Goal: Task Accomplishment & Management: Use online tool/utility

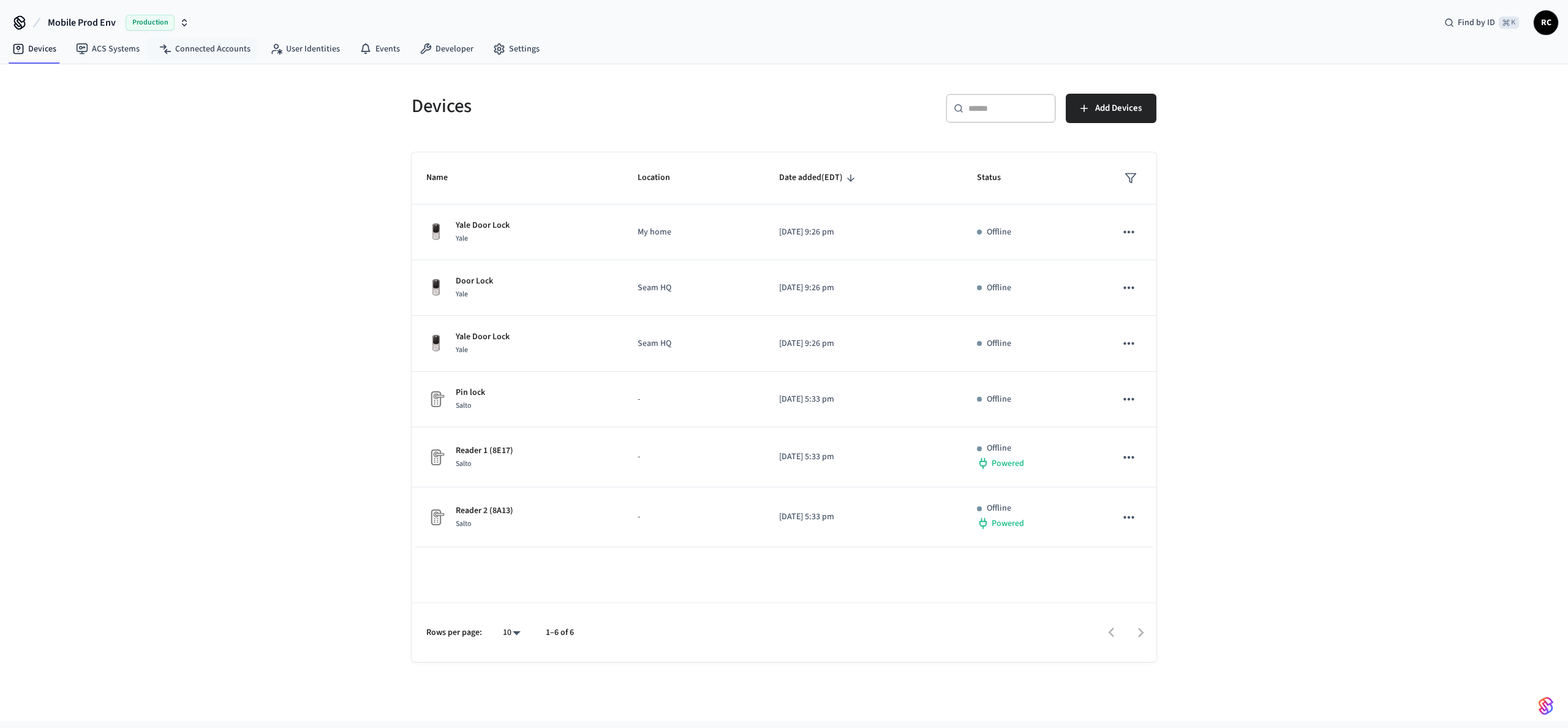
click at [113, 21] on span "Mobile Prod Env" at bounding box center [82, 23] width 68 height 15
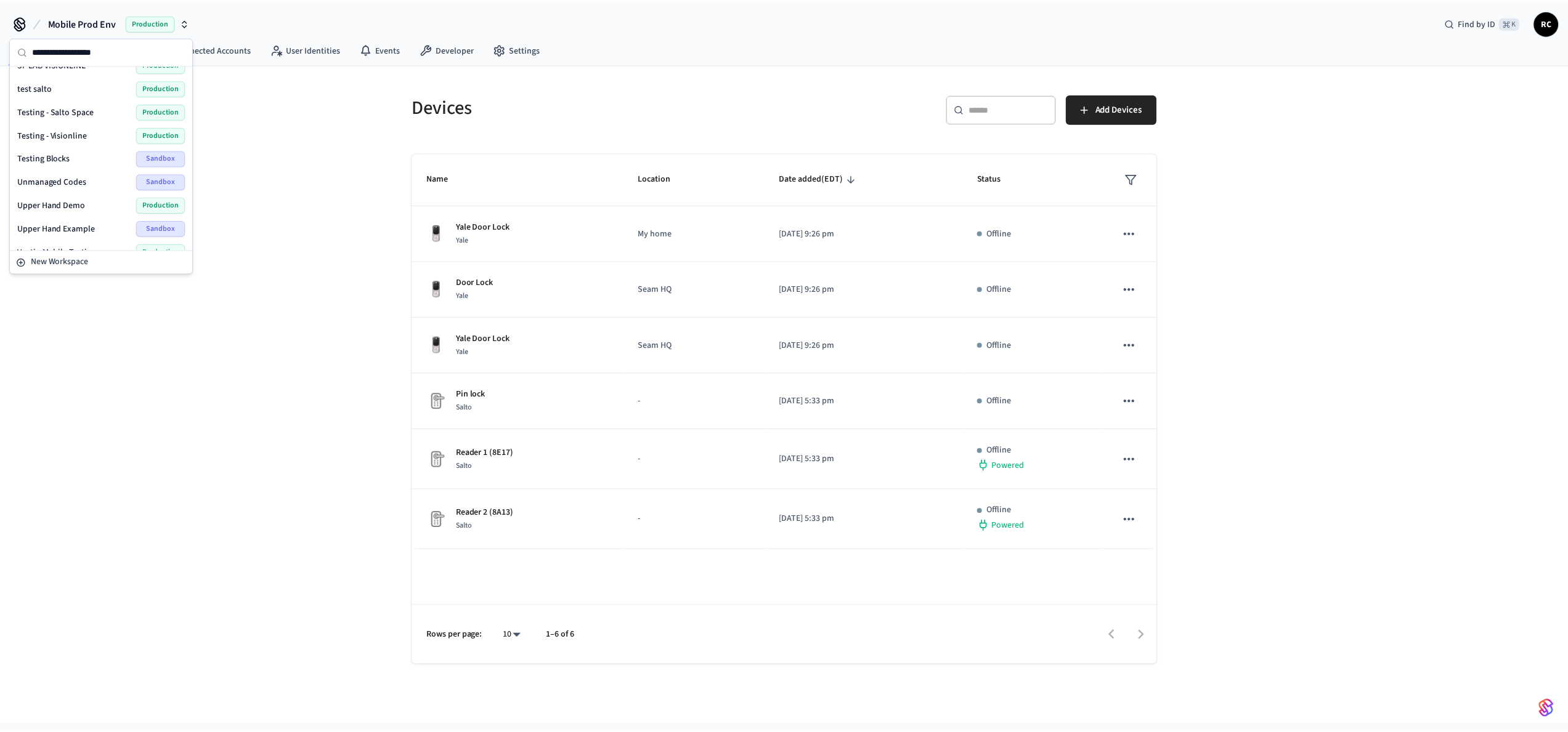
scroll to position [1669, 0]
click at [91, 235] on div "Wodify Example Sandbox" at bounding box center [101, 236] width 169 height 16
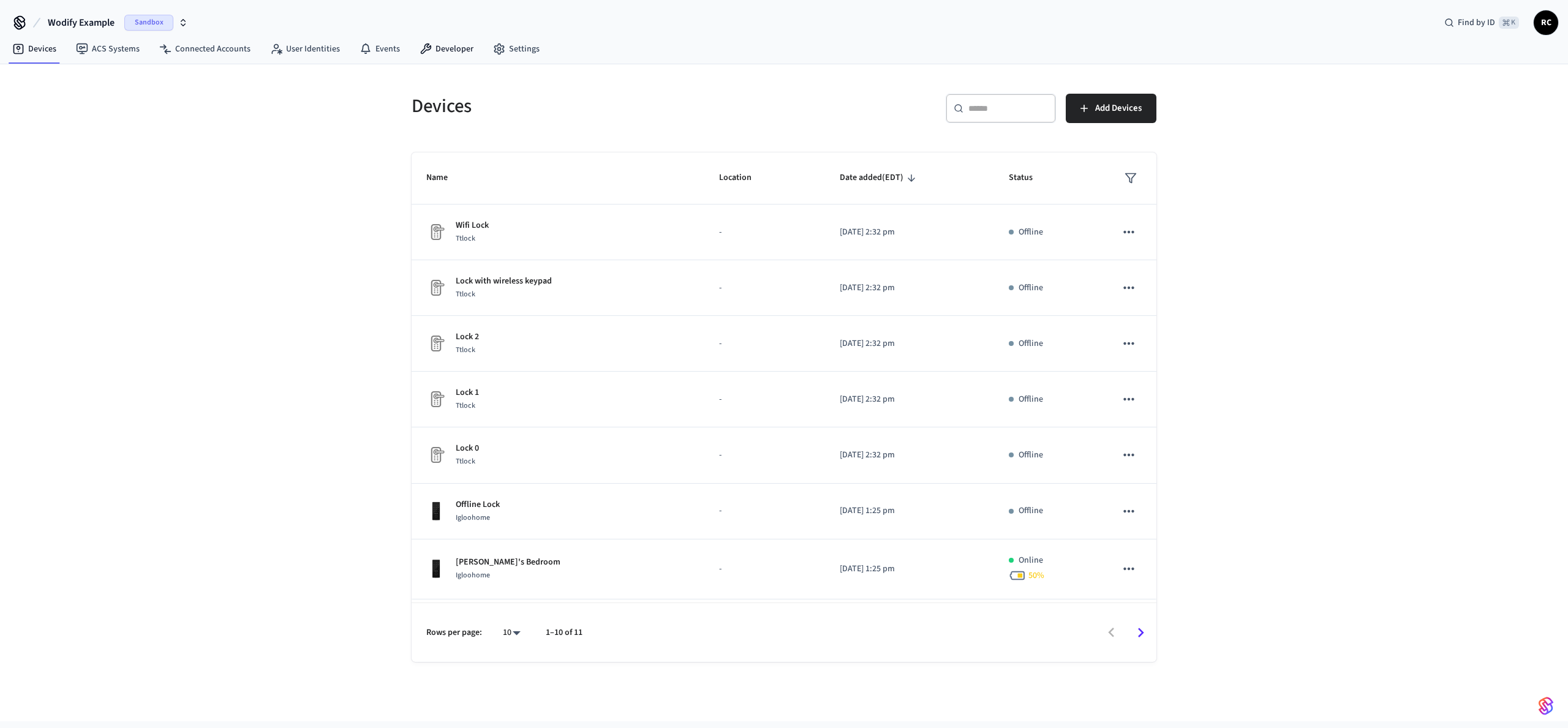
click at [445, 37] on nav "Devices ACS Systems Connected Accounts User Identities Events Developer Settings" at bounding box center [276, 49] width 547 height 28
click at [436, 48] on link "Developer" at bounding box center [446, 49] width 73 height 22
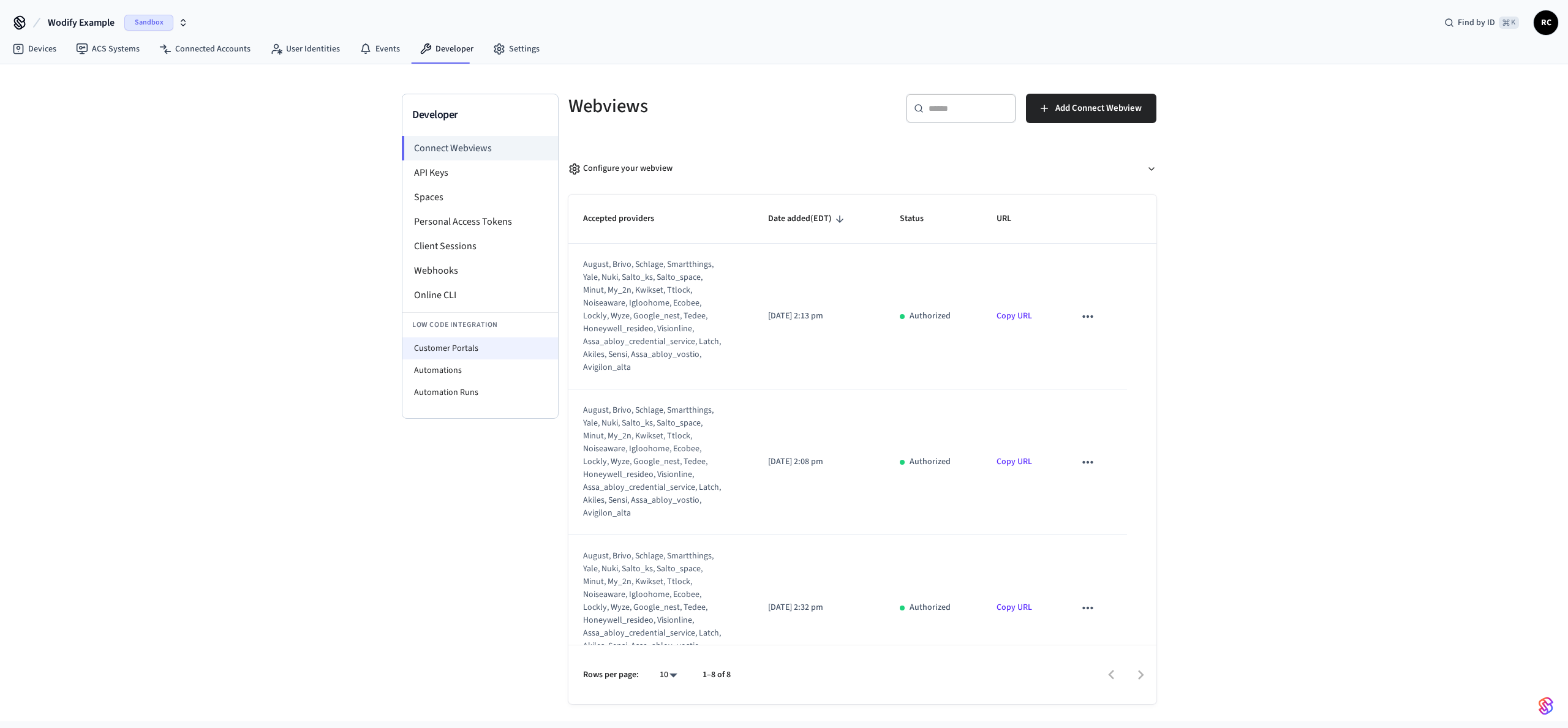
click at [457, 350] on li "Customer Portals" at bounding box center [480, 348] width 156 height 22
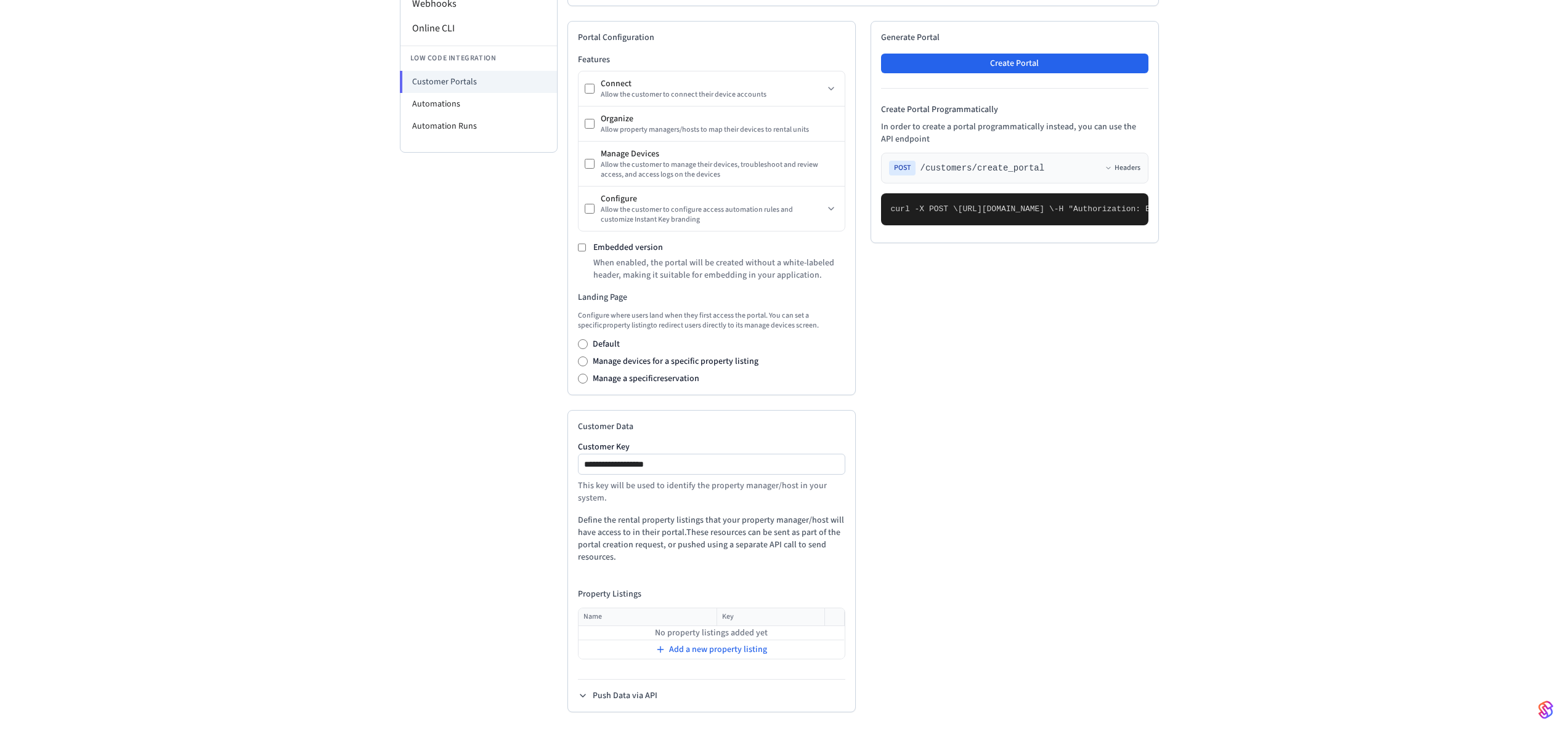
scroll to position [273, 0]
click at [703, 646] on span "Add a new property listing" at bounding box center [718, 649] width 98 height 12
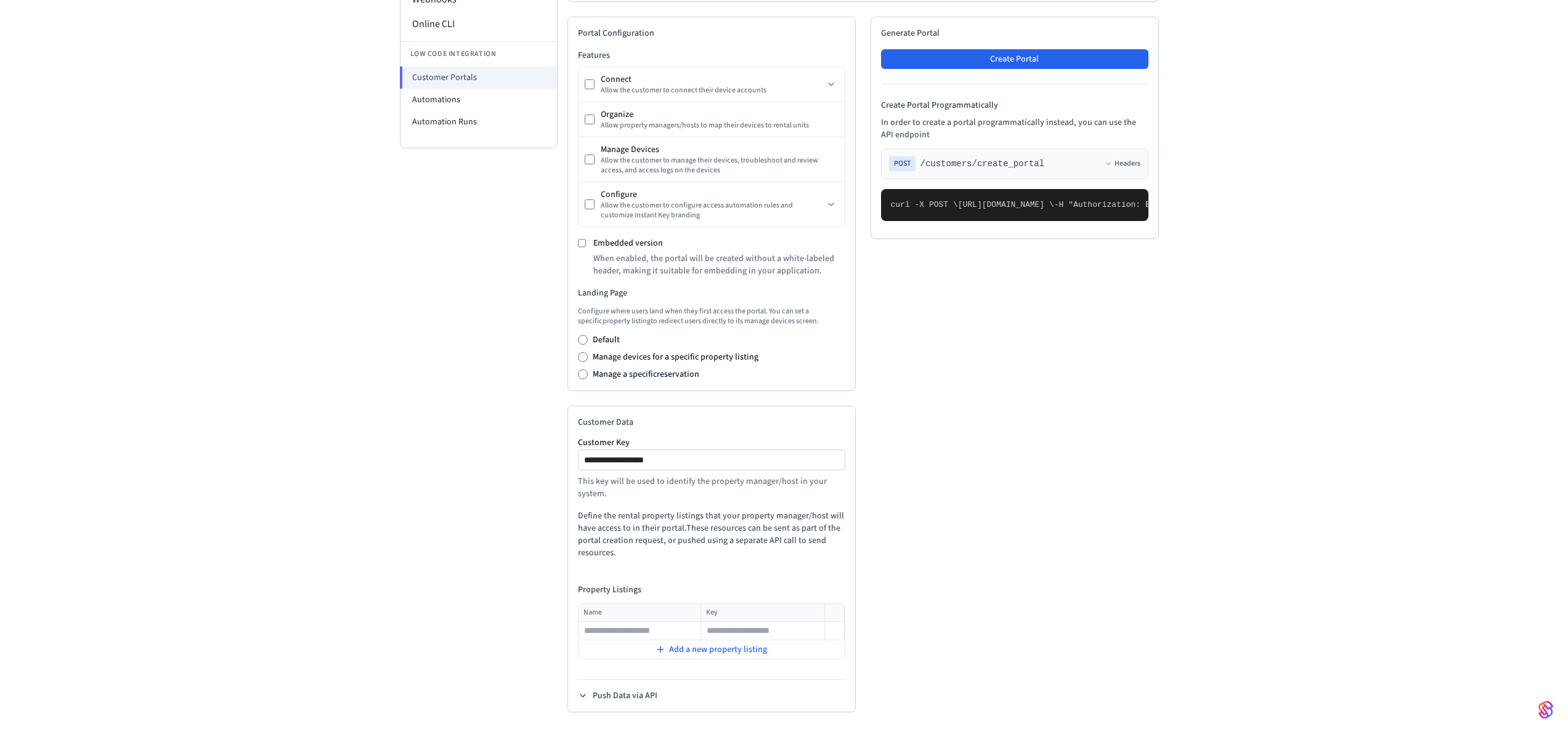
scroll to position [277, 0]
click at [697, 661] on div "**********" at bounding box center [711, 559] width 289 height 307
click at [702, 652] on span "Add a new property listing" at bounding box center [718, 649] width 98 height 12
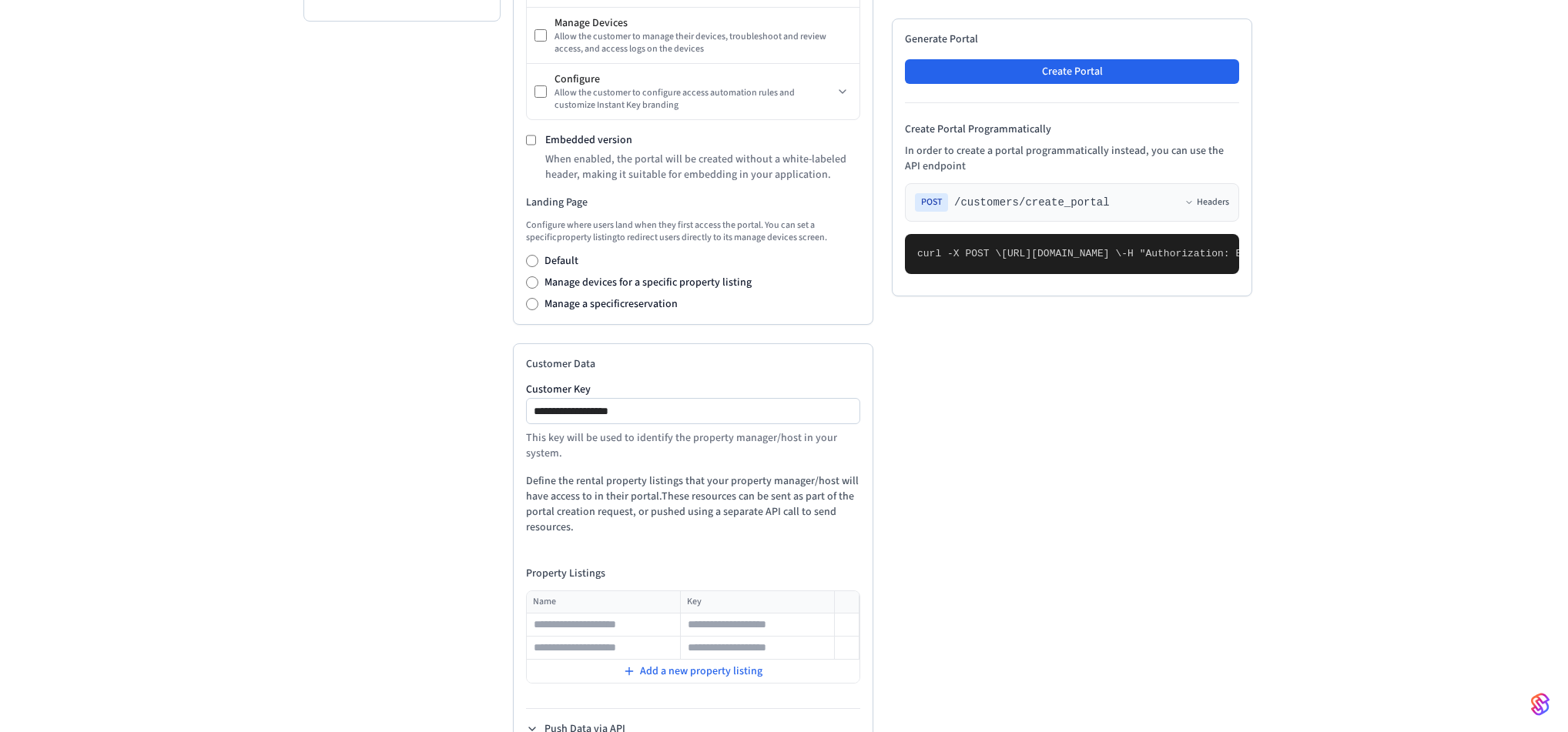
scroll to position [524, 0]
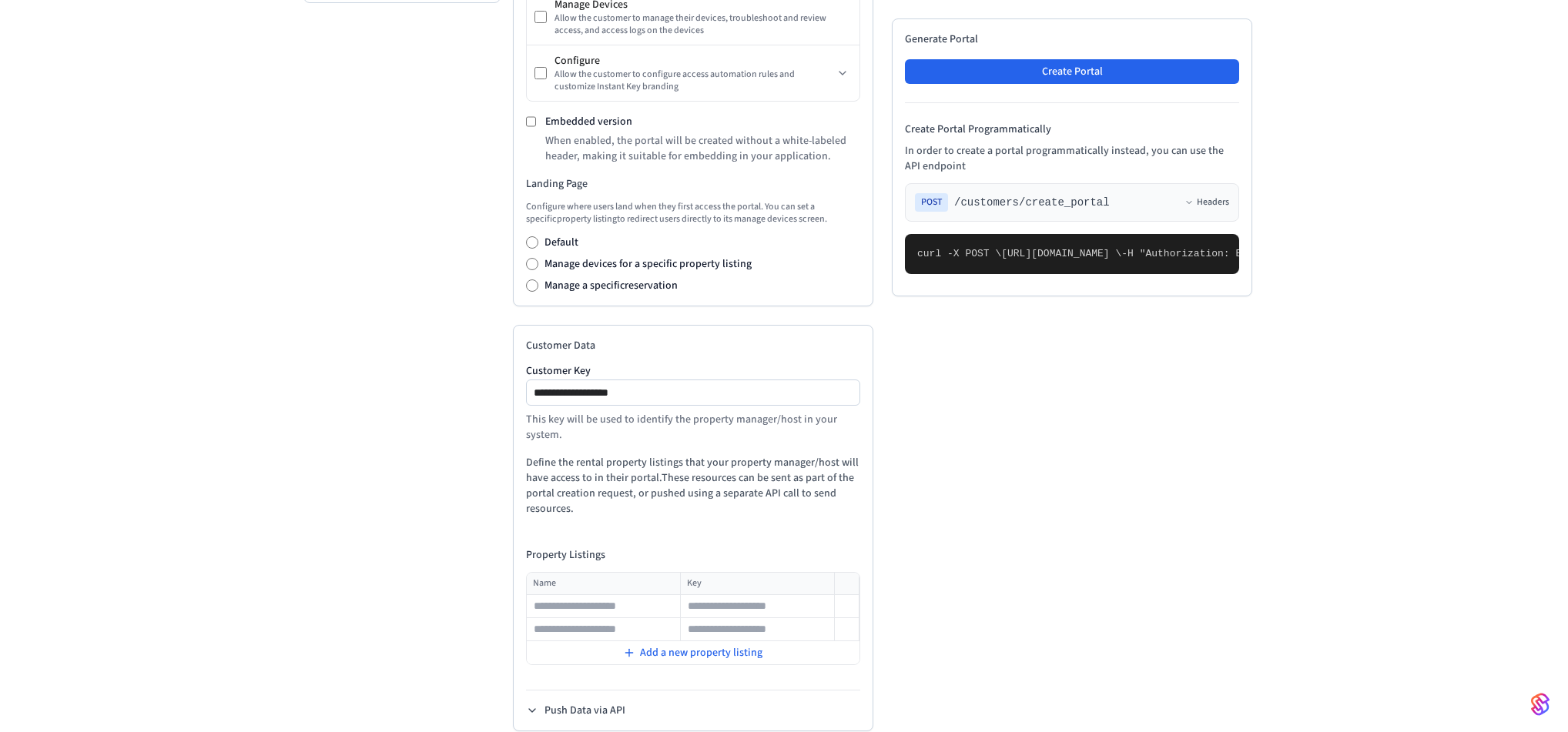
drag, startPoint x: 976, startPoint y: 540, endPoint x: 1018, endPoint y: 547, distance: 42.6
click at [703, 616] on input "text" at bounding box center [757, 606] width 152 height 19
click at [592, 619] on td at bounding box center [603, 607] width 153 height 23
click at [636, 610] on input "text" at bounding box center [603, 606] width 152 height 19
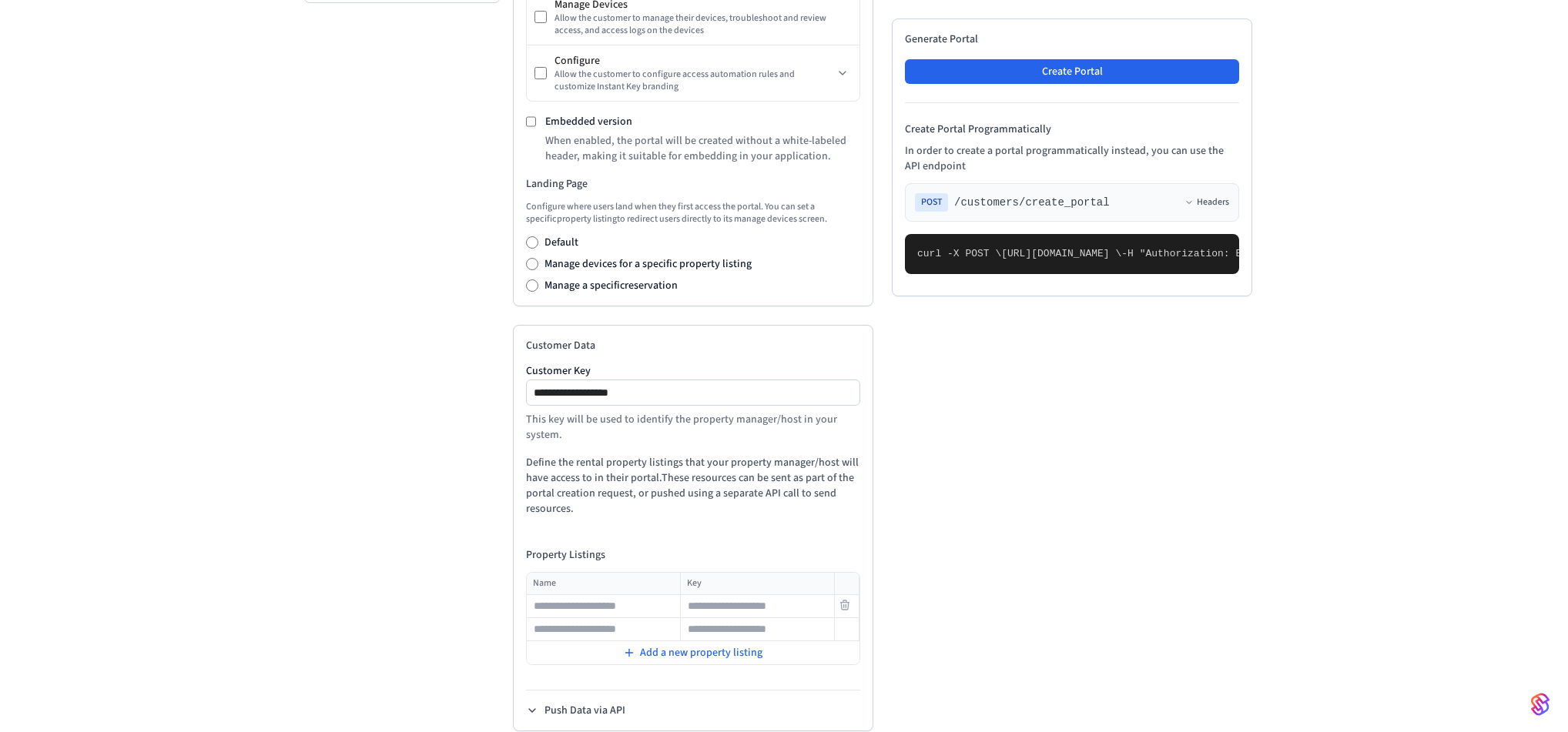
click at [761, 612] on input "text" at bounding box center [757, 606] width 152 height 19
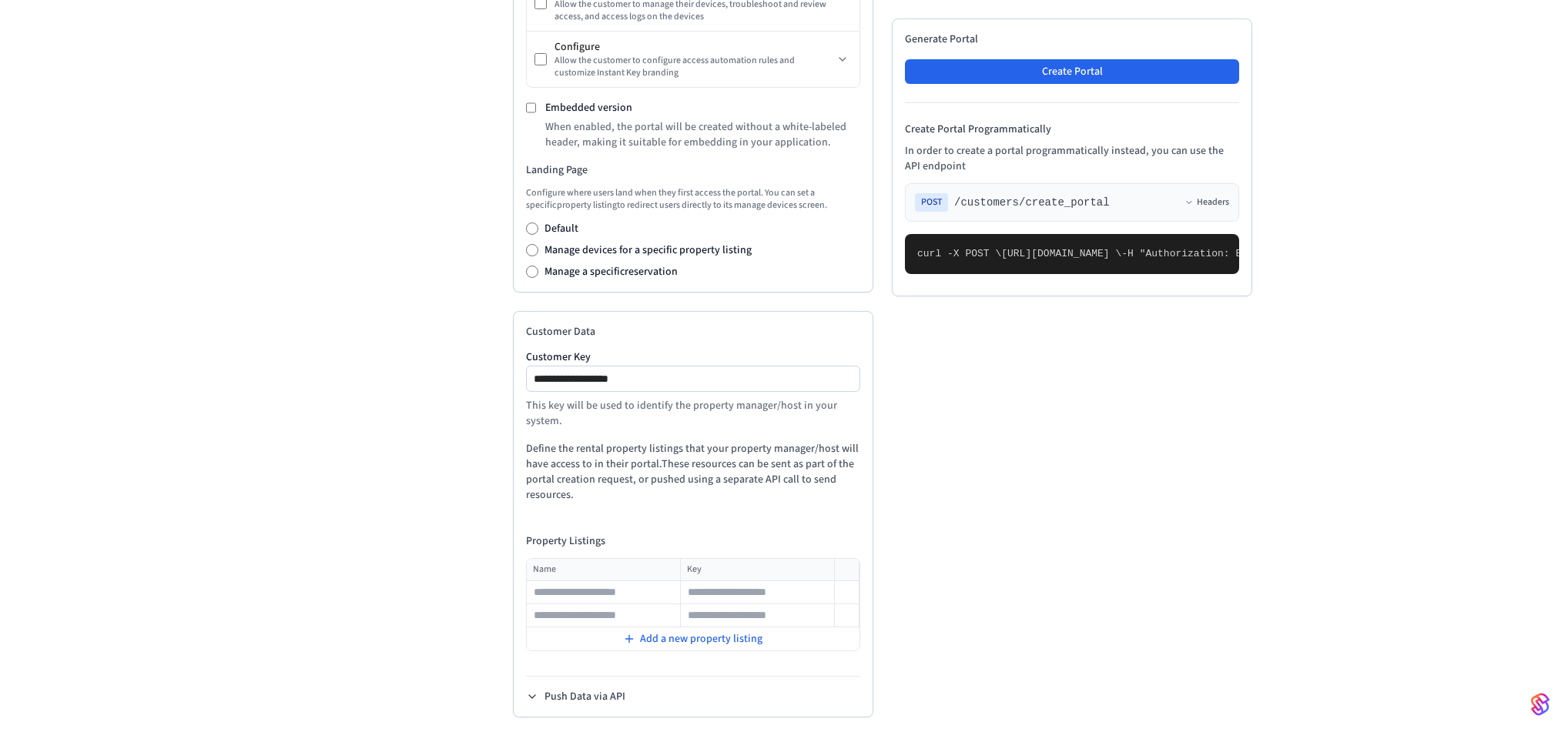
scroll to position [549, 0]
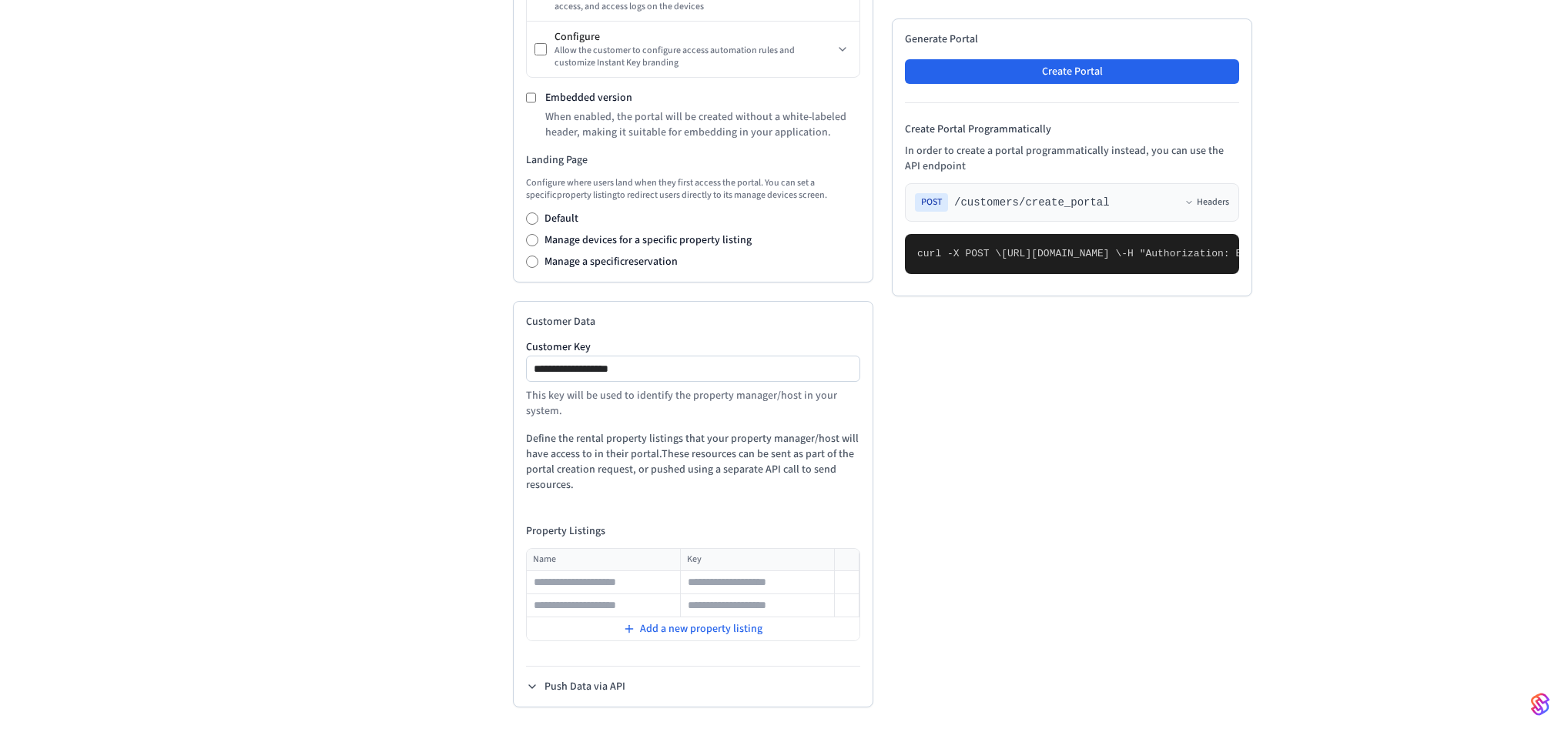
drag, startPoint x: 943, startPoint y: 468, endPoint x: 987, endPoint y: 509, distance: 60.1
click at [987, 274] on pre "curl -X POST \ [URL][DOMAIN_NAME] \ -H "Authorization: Bearer seam_api_key_1234…" at bounding box center [1072, 253] width 334 height 40
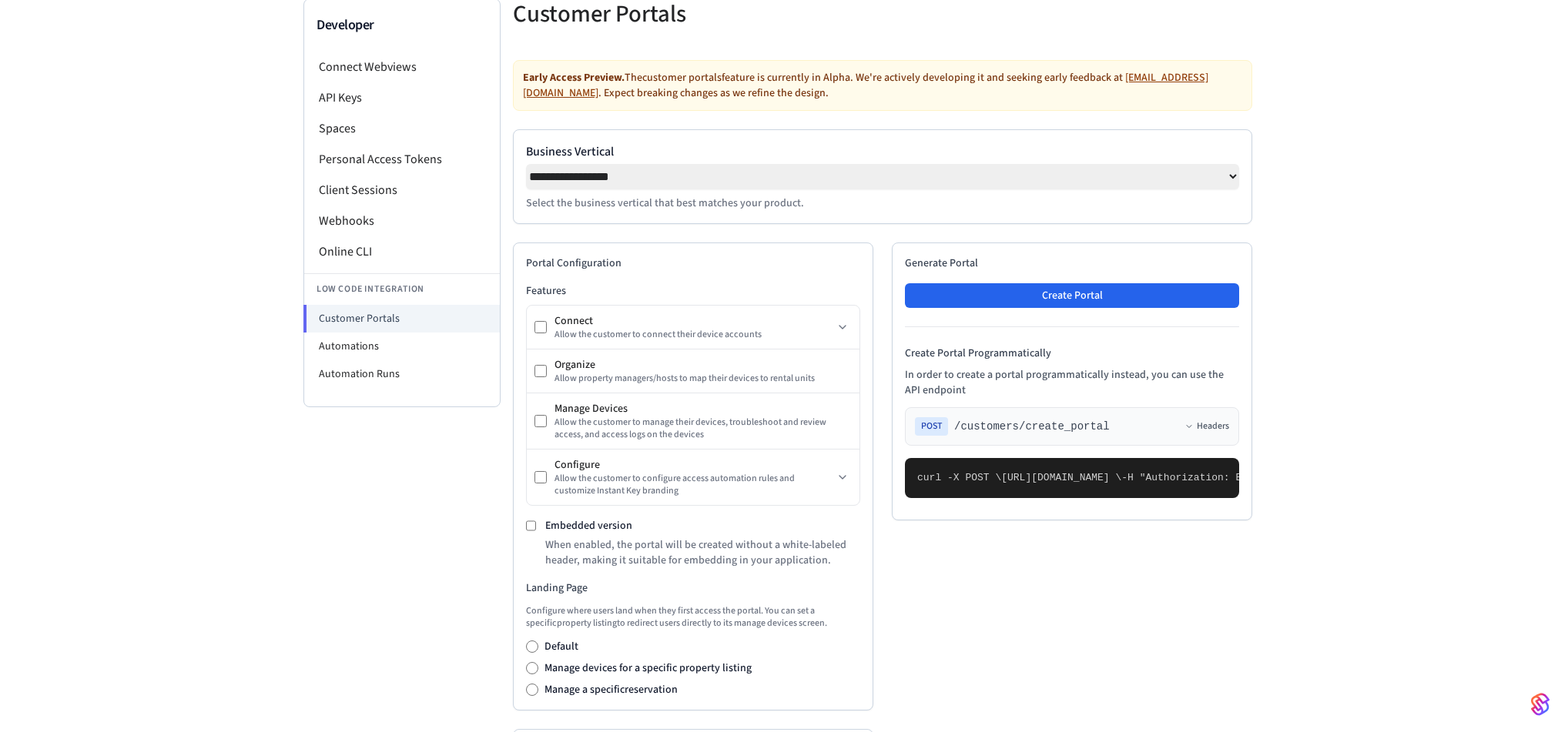
scroll to position [0, 0]
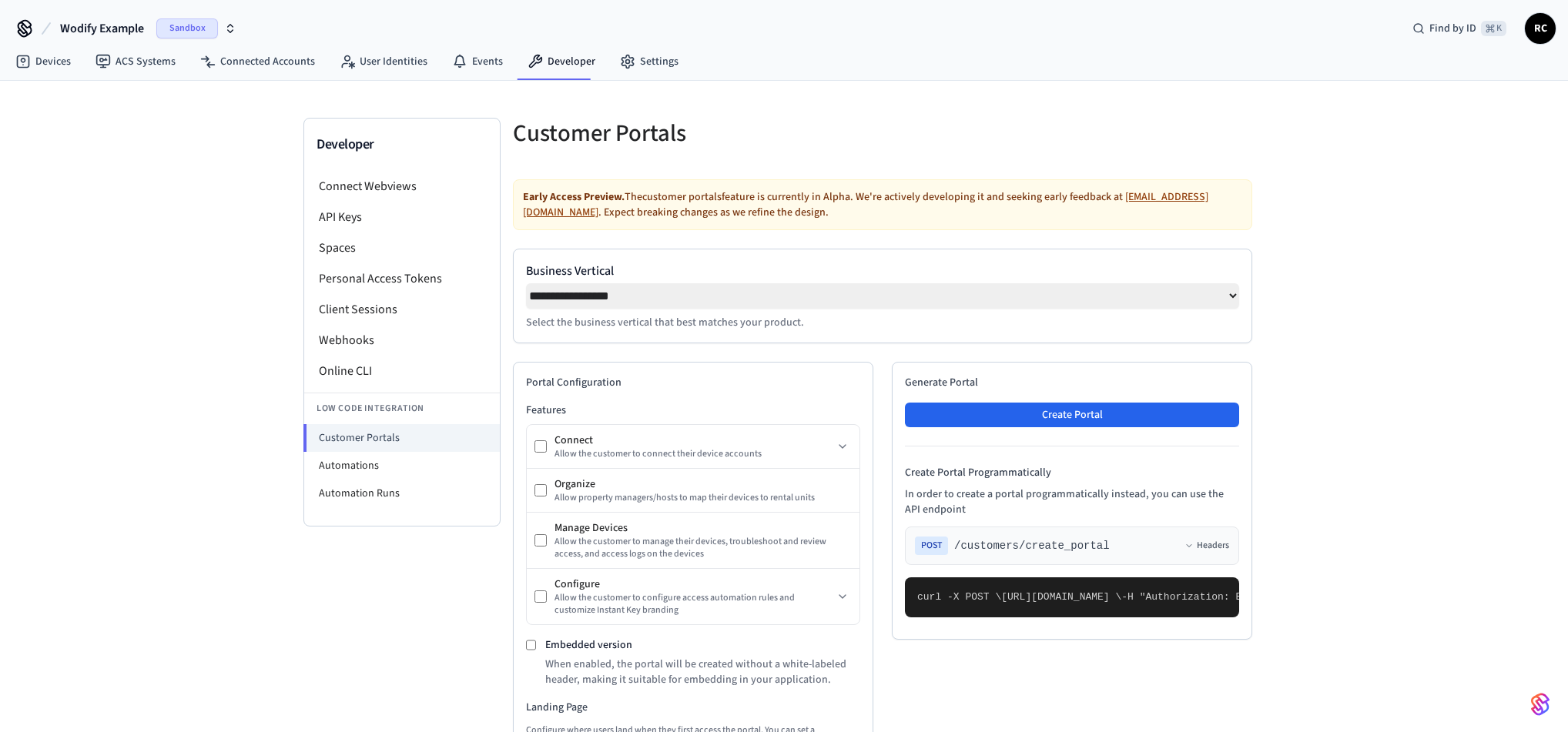
click at [867, 300] on select "**********" at bounding box center [883, 296] width 714 height 26
click at [527, 284] on select "**********" at bounding box center [883, 296] width 714 height 26
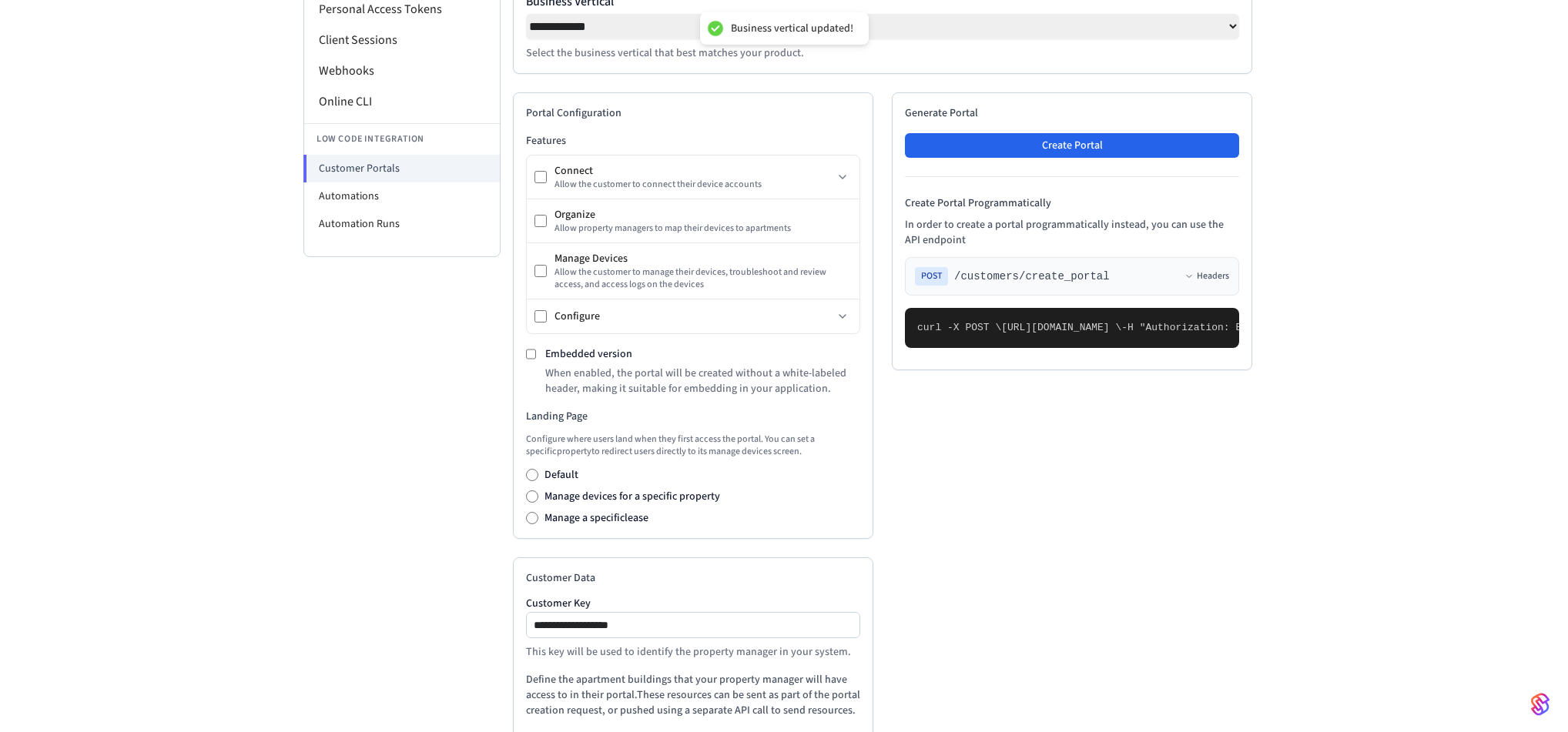
scroll to position [376, 0]
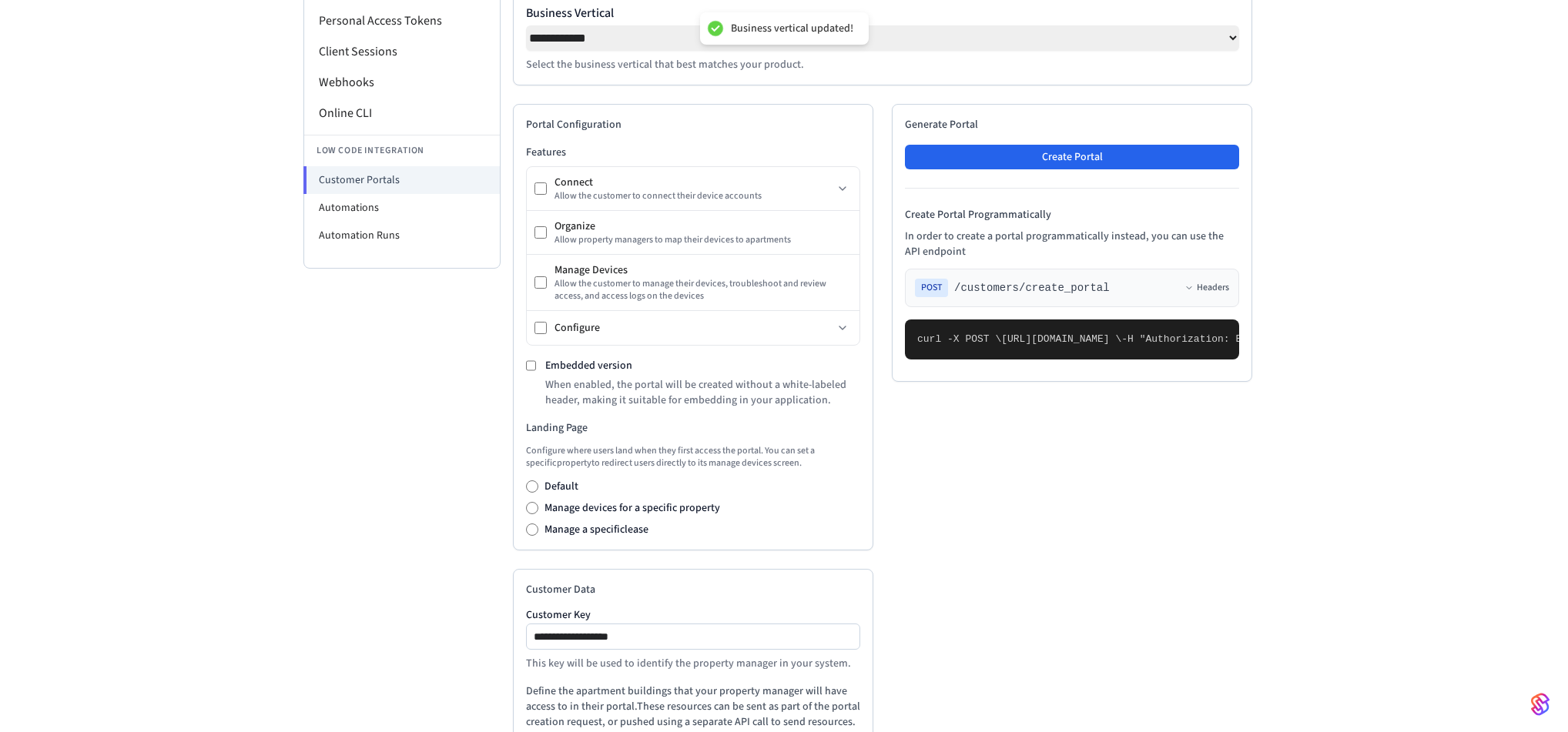
scroll to position [55, 0]
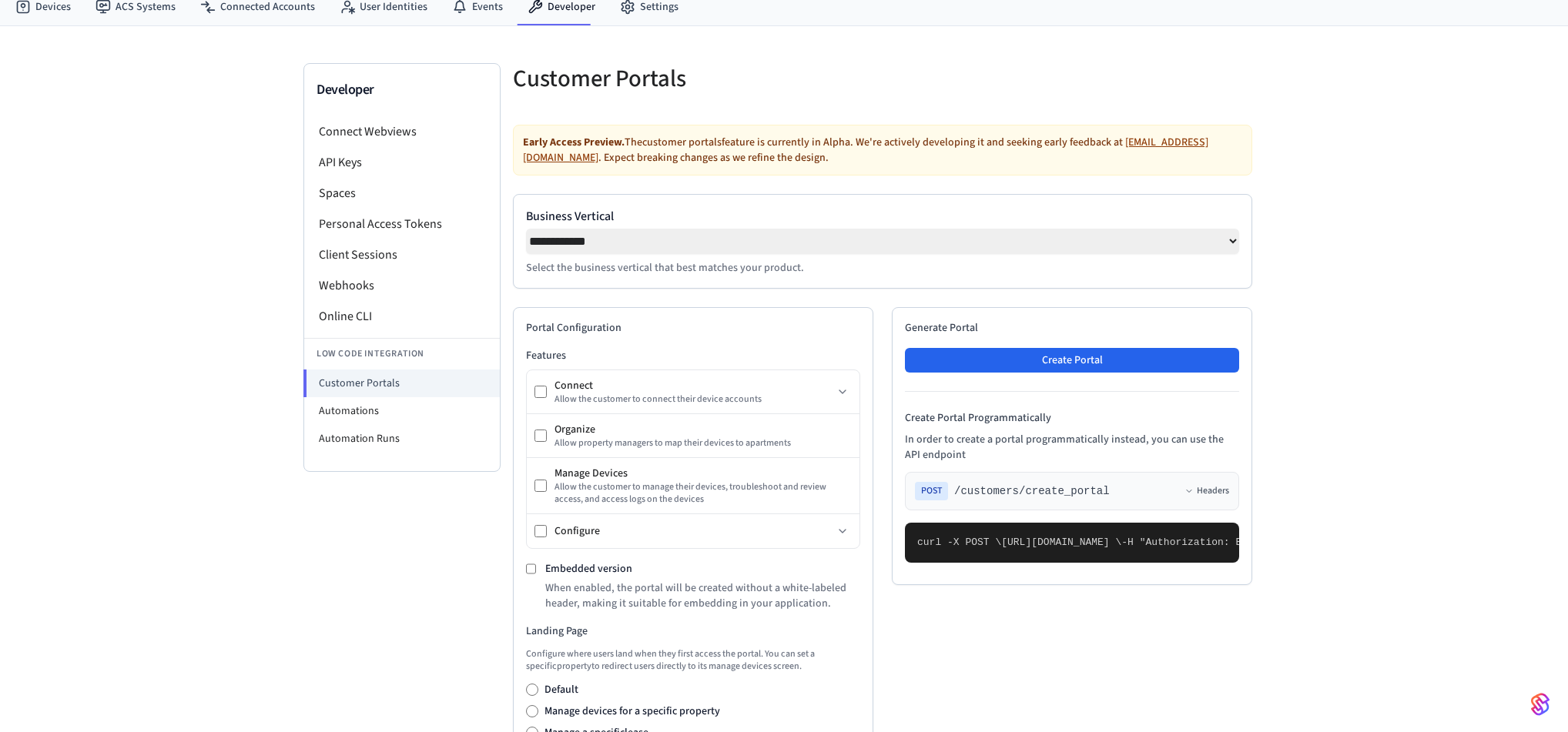
click at [849, 215] on label "Business Vertical" at bounding box center [883, 216] width 714 height 19
click at [849, 229] on select "**********" at bounding box center [883, 241] width 714 height 26
click at [854, 238] on select "**********" at bounding box center [883, 241] width 714 height 26
select select "**********"
click at [527, 229] on select "**********" at bounding box center [883, 241] width 714 height 26
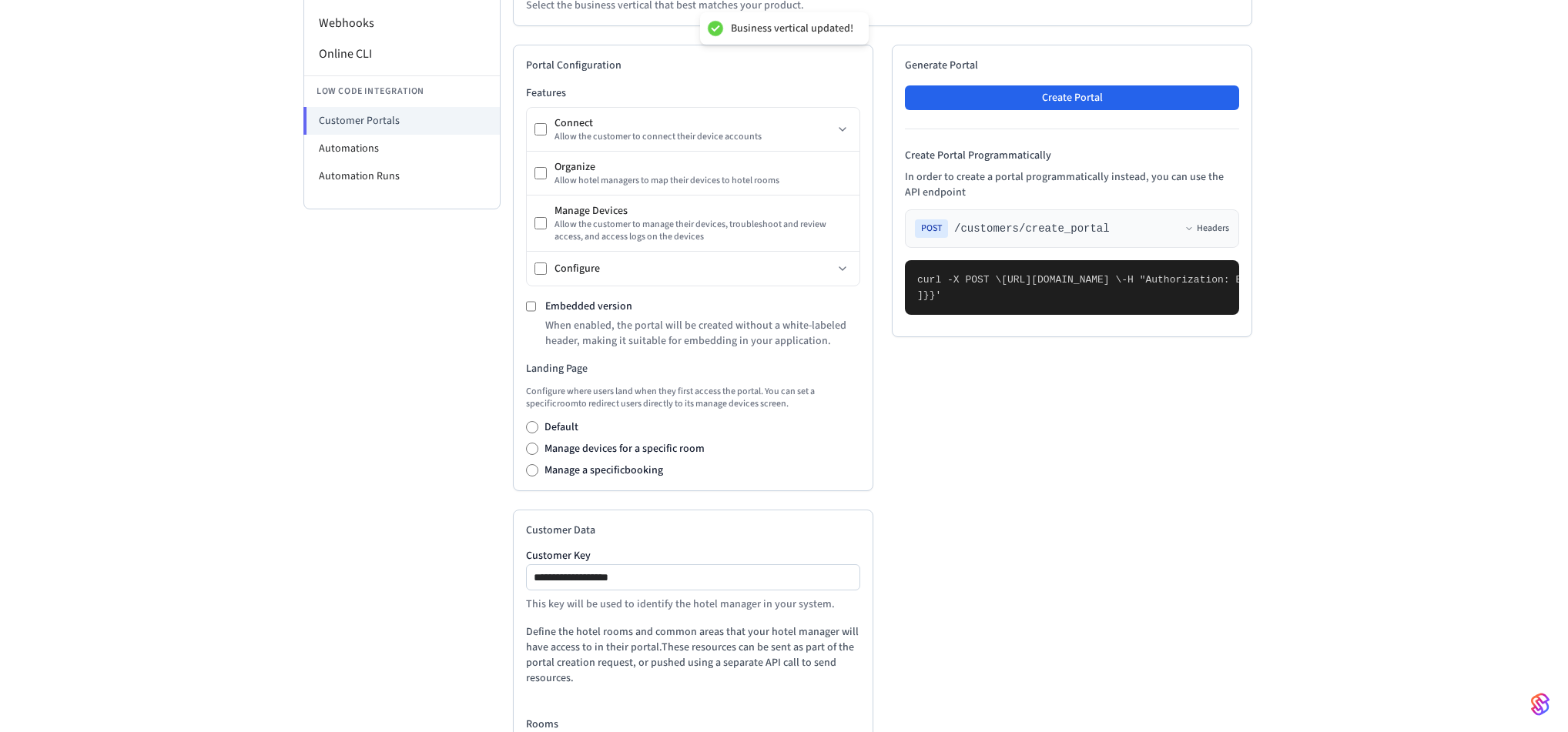
scroll to position [449, 0]
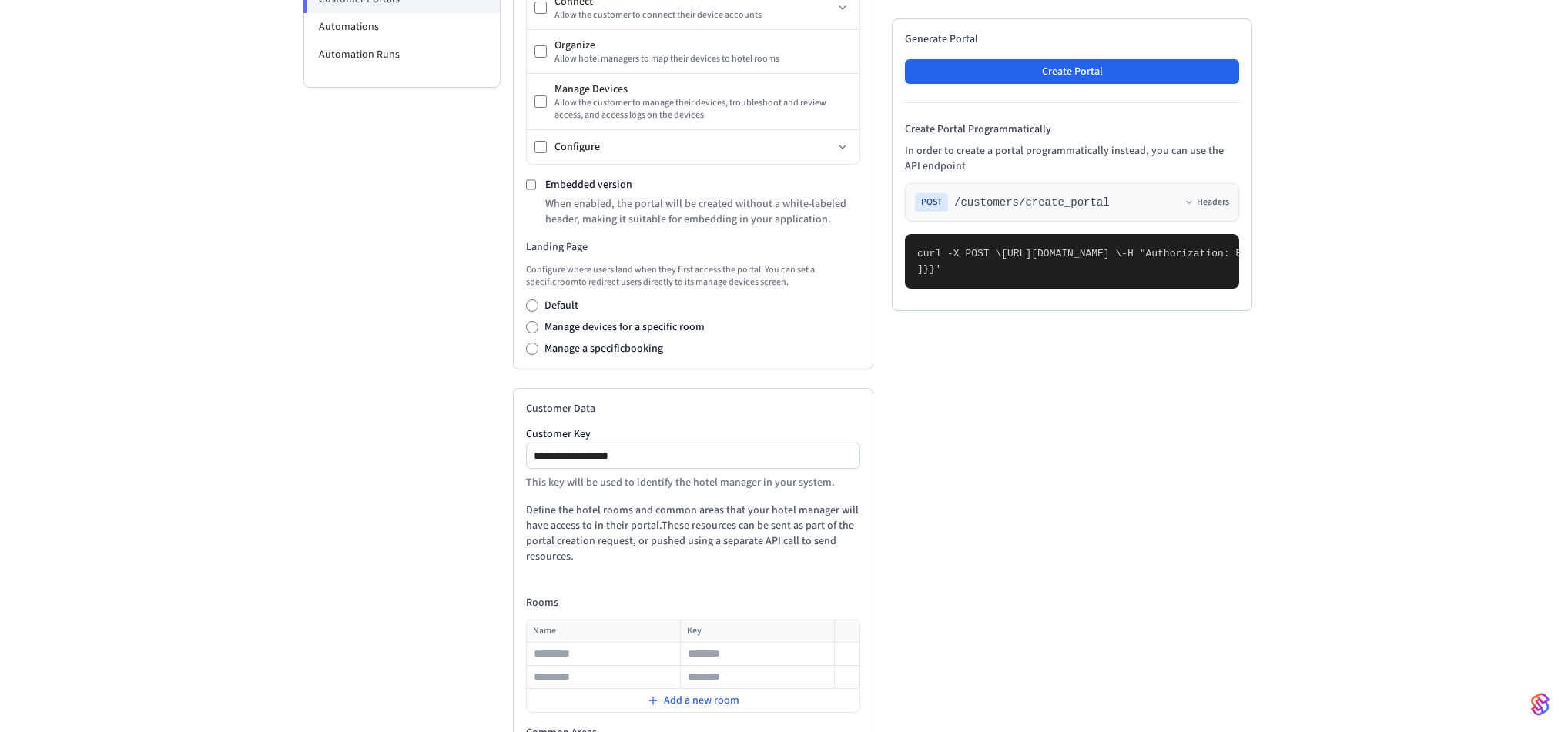
scroll to position [441, 0]
drag, startPoint x: 951, startPoint y: 527, endPoint x: 979, endPoint y: 542, distance: 31.8
click at [979, 289] on pre "curl -X POST \ [URL][DOMAIN_NAME] \ -H "Authorization: Bearer seam_api_key_1234…" at bounding box center [1072, 261] width 334 height 55
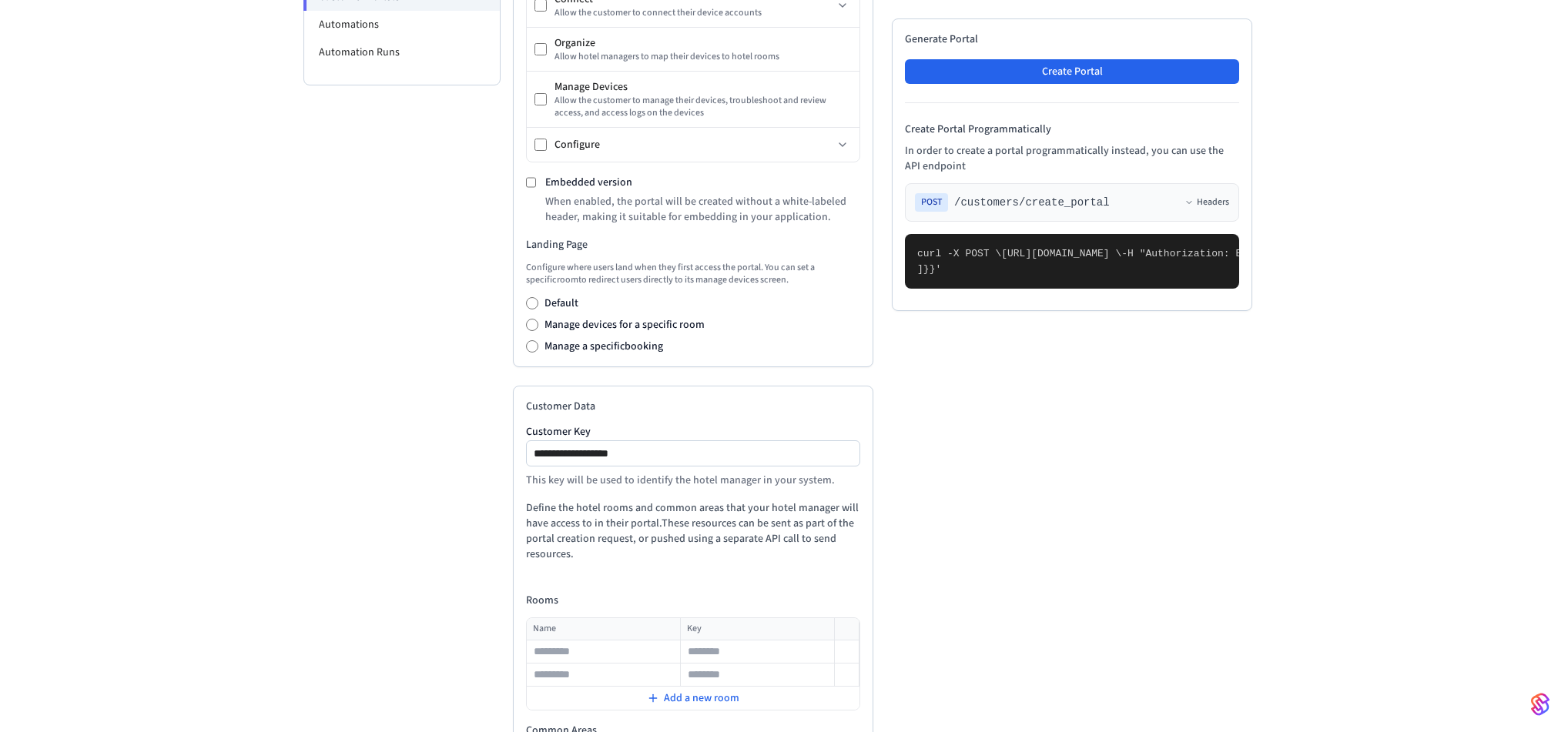
drag, startPoint x: 948, startPoint y: 521, endPoint x: 979, endPoint y: 532, distance: 32.9
click at [979, 289] on pre "curl -X POST \ [URL][DOMAIN_NAME] \ -H "Authorization: Bearer seam_api_key_1234…" at bounding box center [1072, 261] width 334 height 55
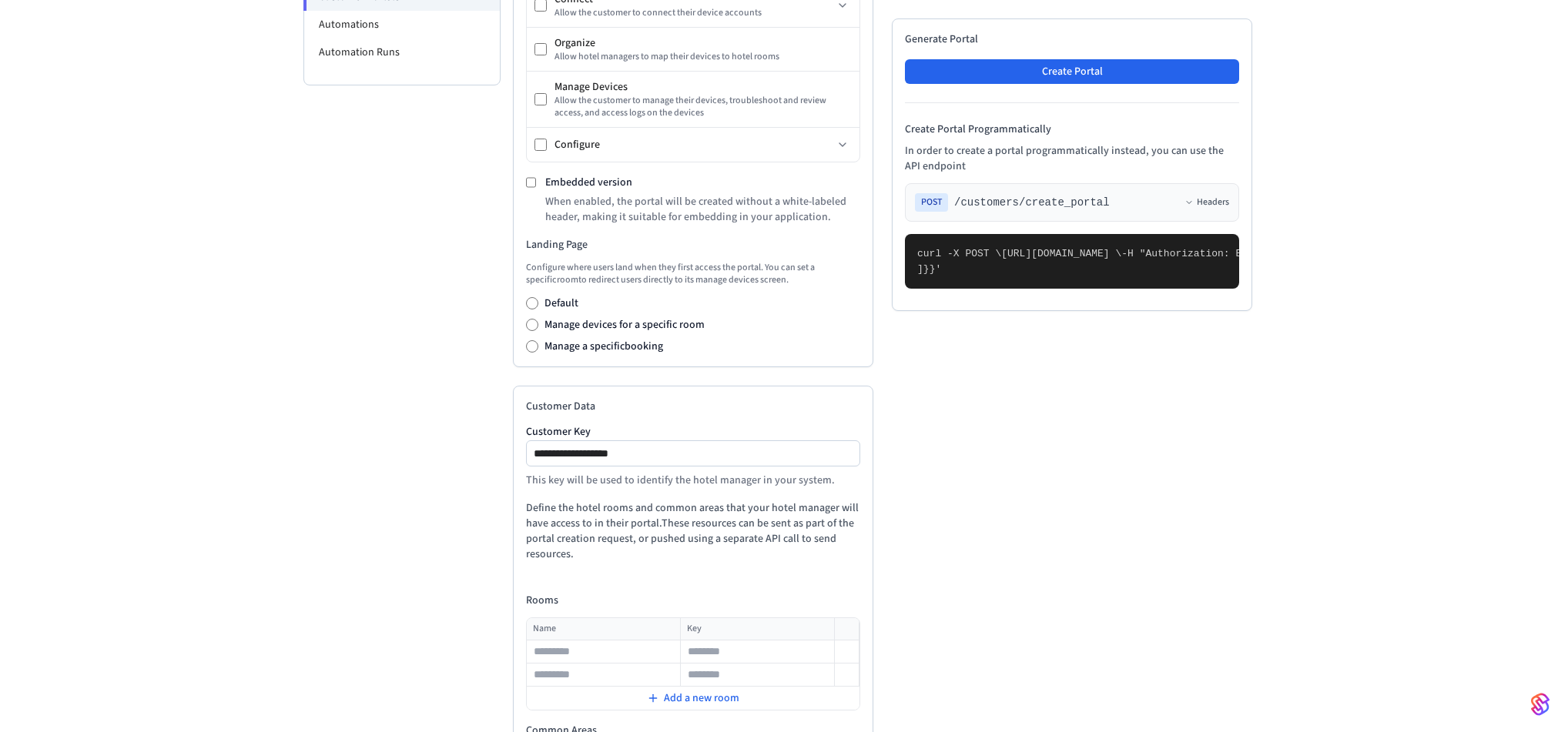
drag, startPoint x: 943, startPoint y: 523, endPoint x: 984, endPoint y: 529, distance: 41.4
click at [984, 289] on pre "curl -X POST \ [URL][DOMAIN_NAME] \ -H "Authorization: Bearer seam_api_key_1234…" at bounding box center [1072, 261] width 334 height 55
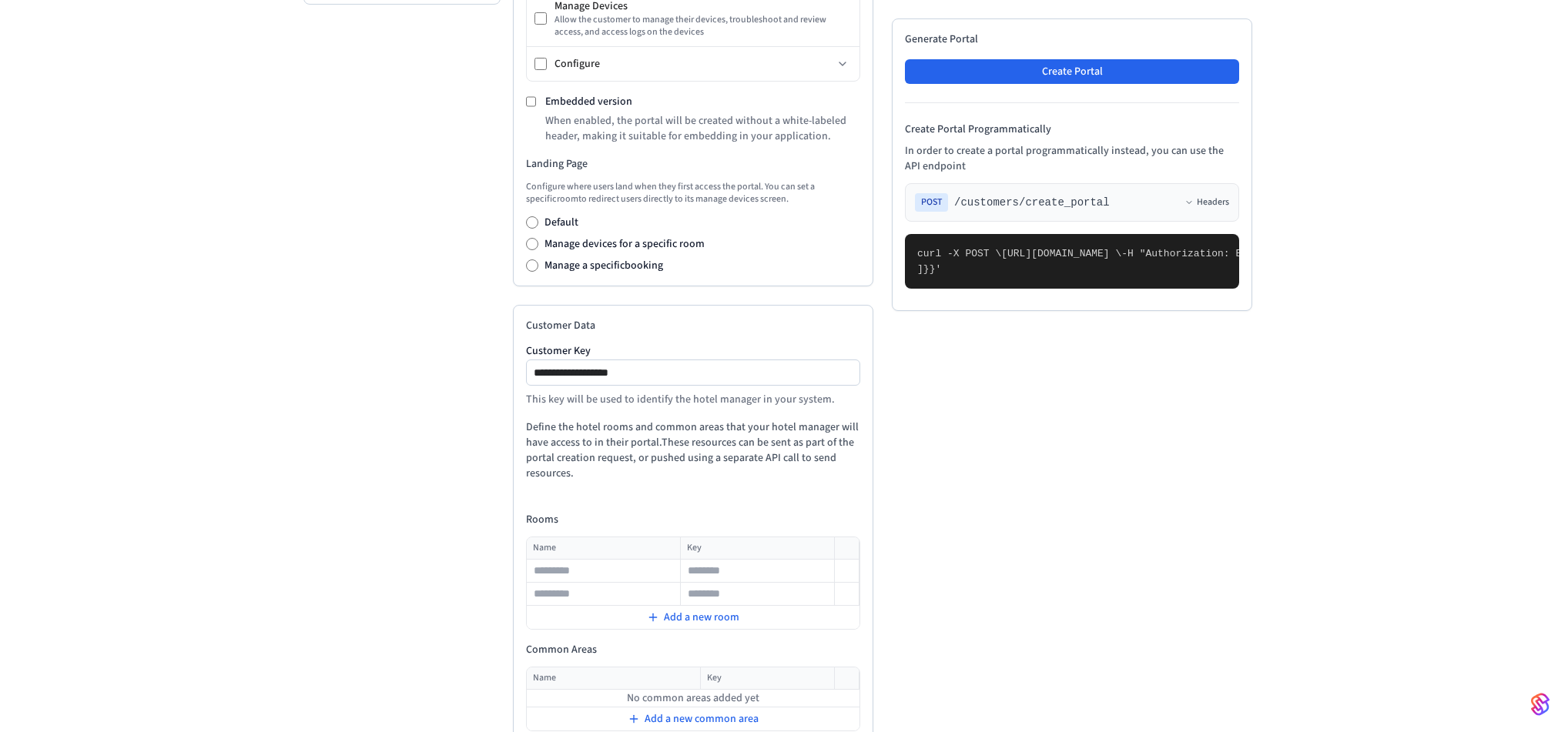
scroll to position [613, 0]
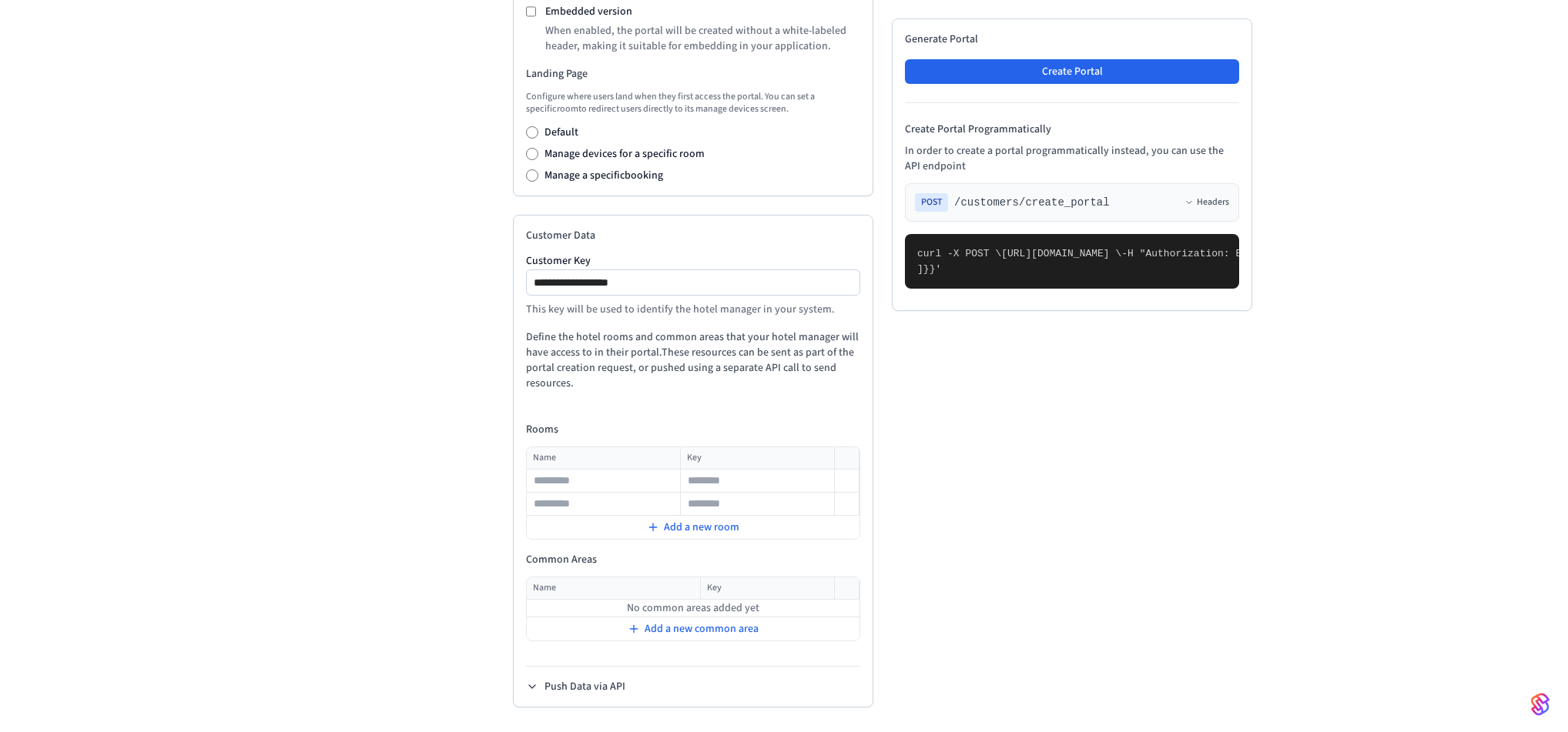
click at [996, 289] on pre "curl -X POST \ [URL][DOMAIN_NAME] \ -H "Authorization: Bearer seam_api_key_1234…" at bounding box center [1072, 261] width 334 height 55
click at [998, 289] on pre "curl -X POST \ [URL][DOMAIN_NAME] \ -H "Authorization: Bearer seam_api_key_1234…" at bounding box center [1072, 261] width 334 height 55
click at [999, 289] on pre "curl -X POST \ [URL][DOMAIN_NAME] \ -H "Authorization: Bearer seam_api_key_1234…" at bounding box center [1072, 261] width 334 height 55
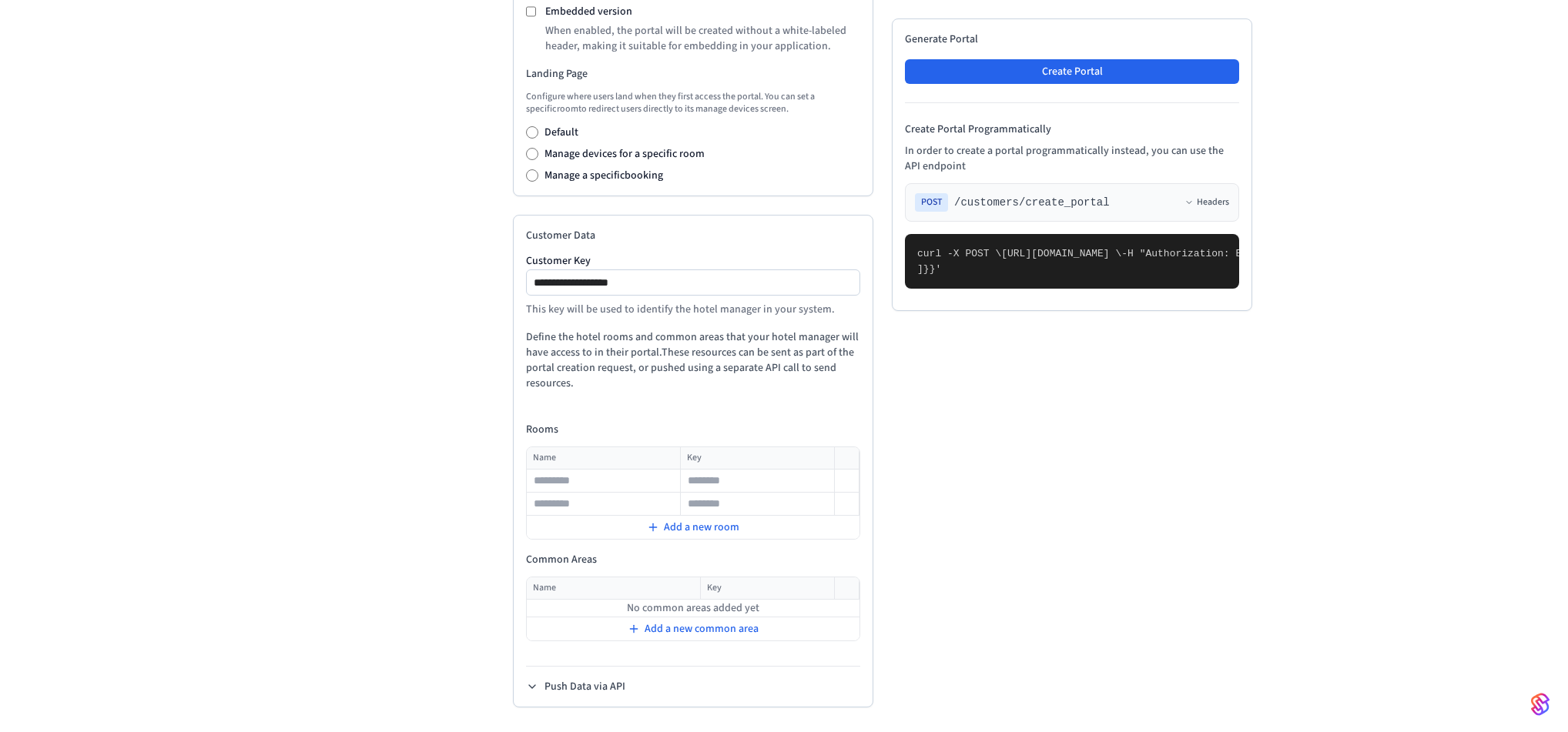
click at [972, 289] on pre "curl -X POST \ [URL][DOMAIN_NAME] \ -H "Authorization: Bearer seam_api_key_1234…" at bounding box center [1072, 261] width 334 height 55
click at [980, 289] on pre "curl -X POST \ [URL][DOMAIN_NAME] \ -H "Authorization: Bearer seam_api_key_1234…" at bounding box center [1072, 261] width 334 height 55
drag, startPoint x: 580, startPoint y: 684, endPoint x: 614, endPoint y: 671, distance: 36.4
click at [580, 683] on button "Push Data via API" at bounding box center [576, 686] width 99 height 15
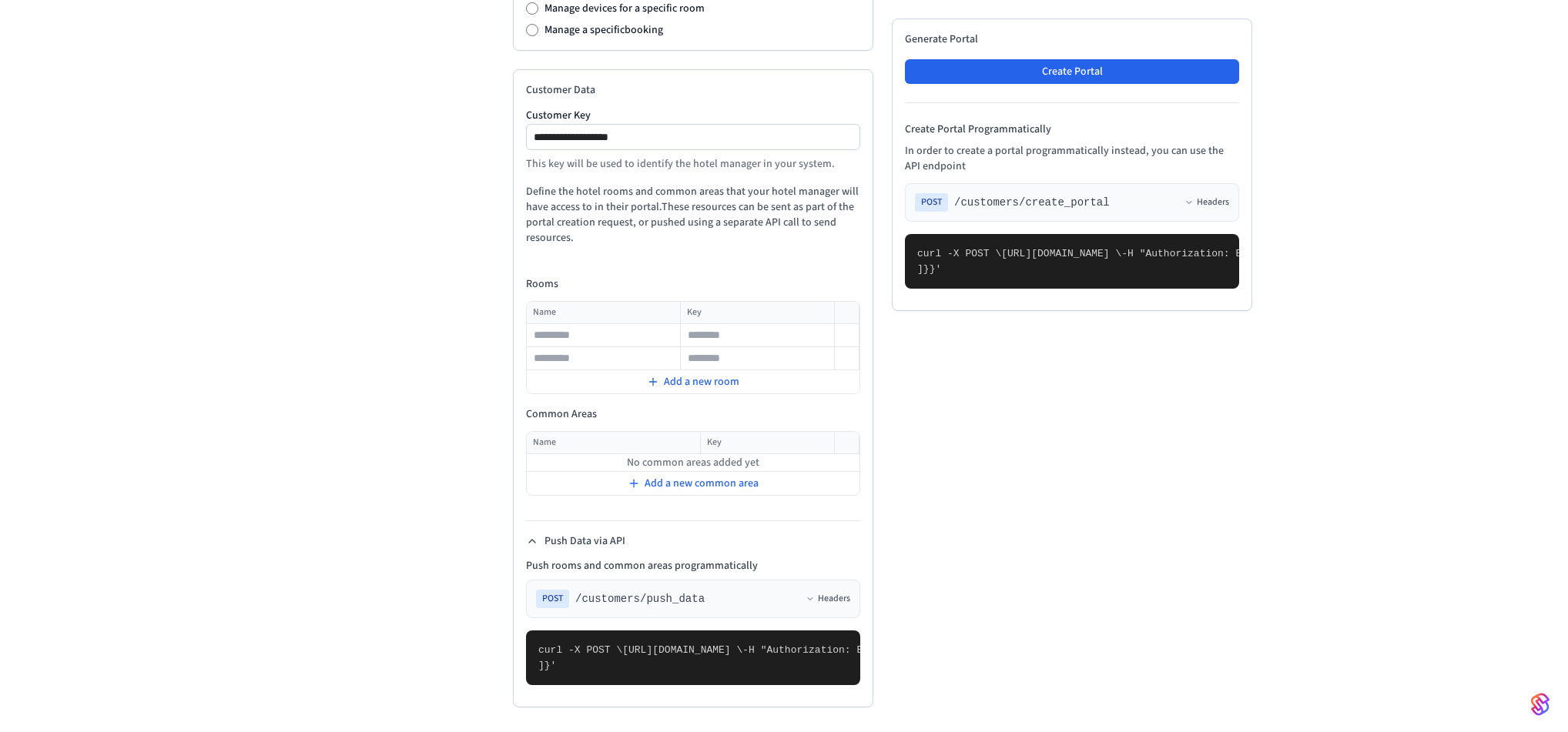
scroll to position [1028, 0]
click at [1512, 644] on span ""rooms": [" at bounding box center [1542, 650] width 60 height 12
click at [1096, 289] on pre "curl -X POST \ [URL][DOMAIN_NAME] \ -H "Authorization: Bearer seam_api_key_1234…" at bounding box center [1072, 261] width 334 height 55
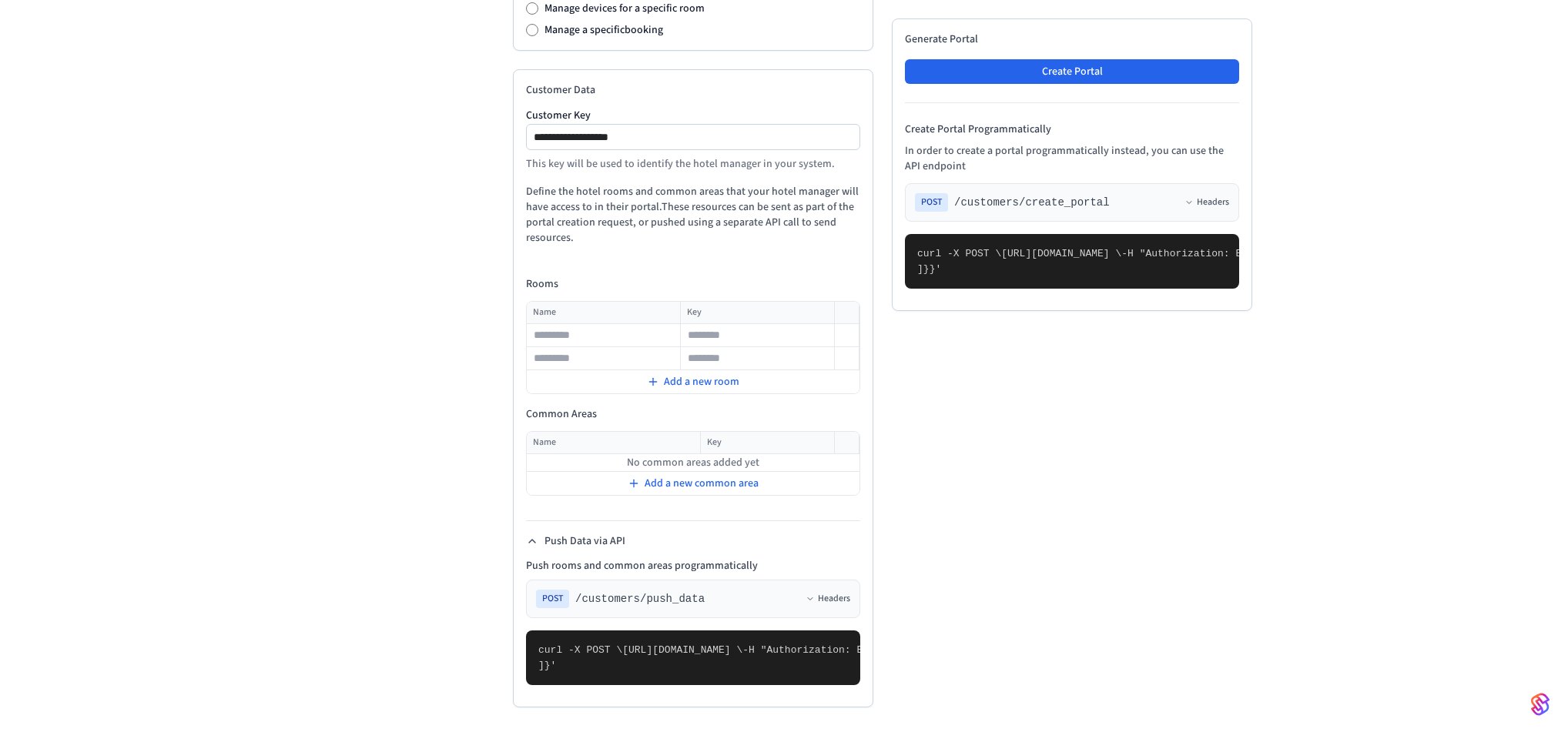
click at [1023, 289] on pre "curl -X POST \ [URL][DOMAIN_NAME] \ -H "Authorization: Bearer seam_api_key_1234…" at bounding box center [1072, 261] width 334 height 55
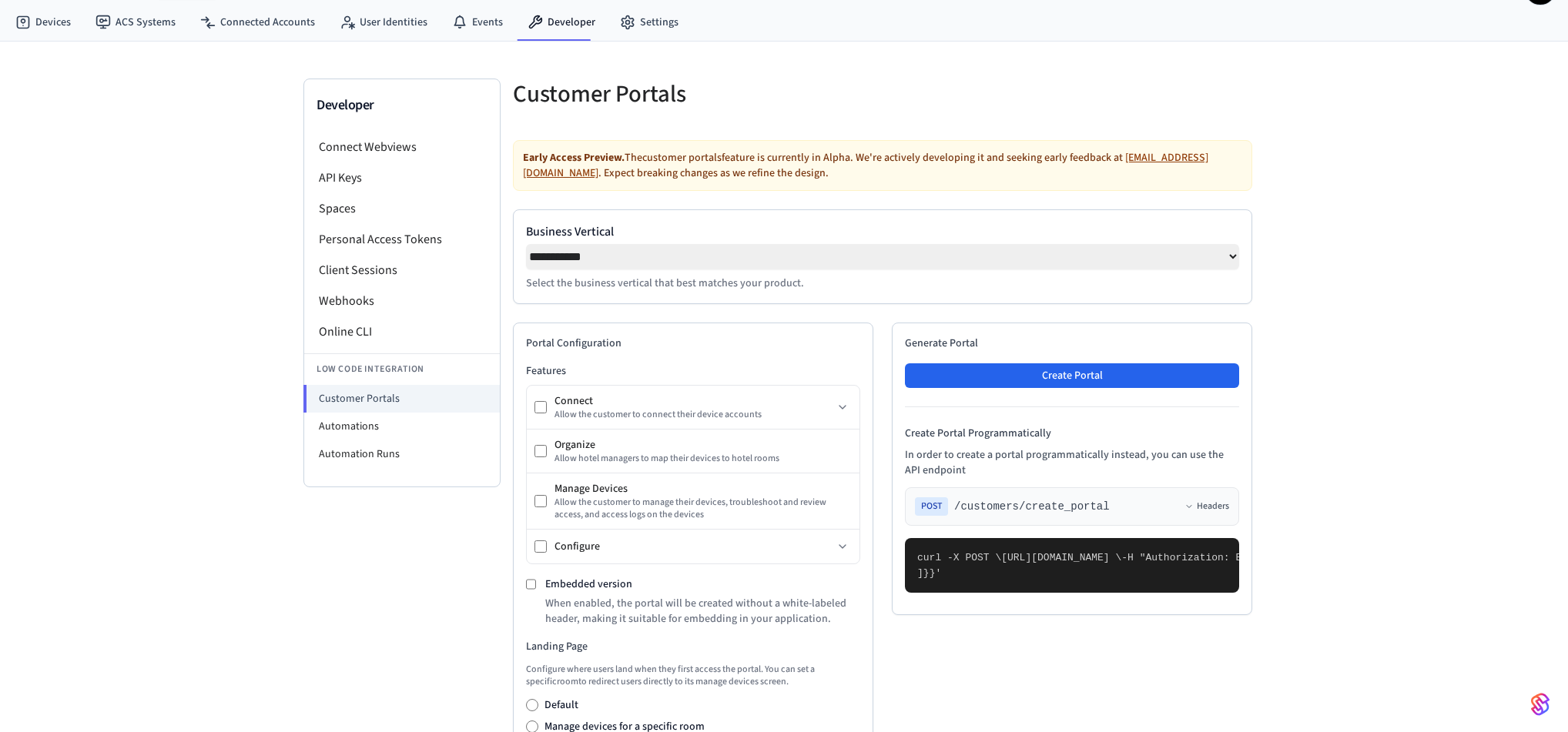
scroll to position [0, 0]
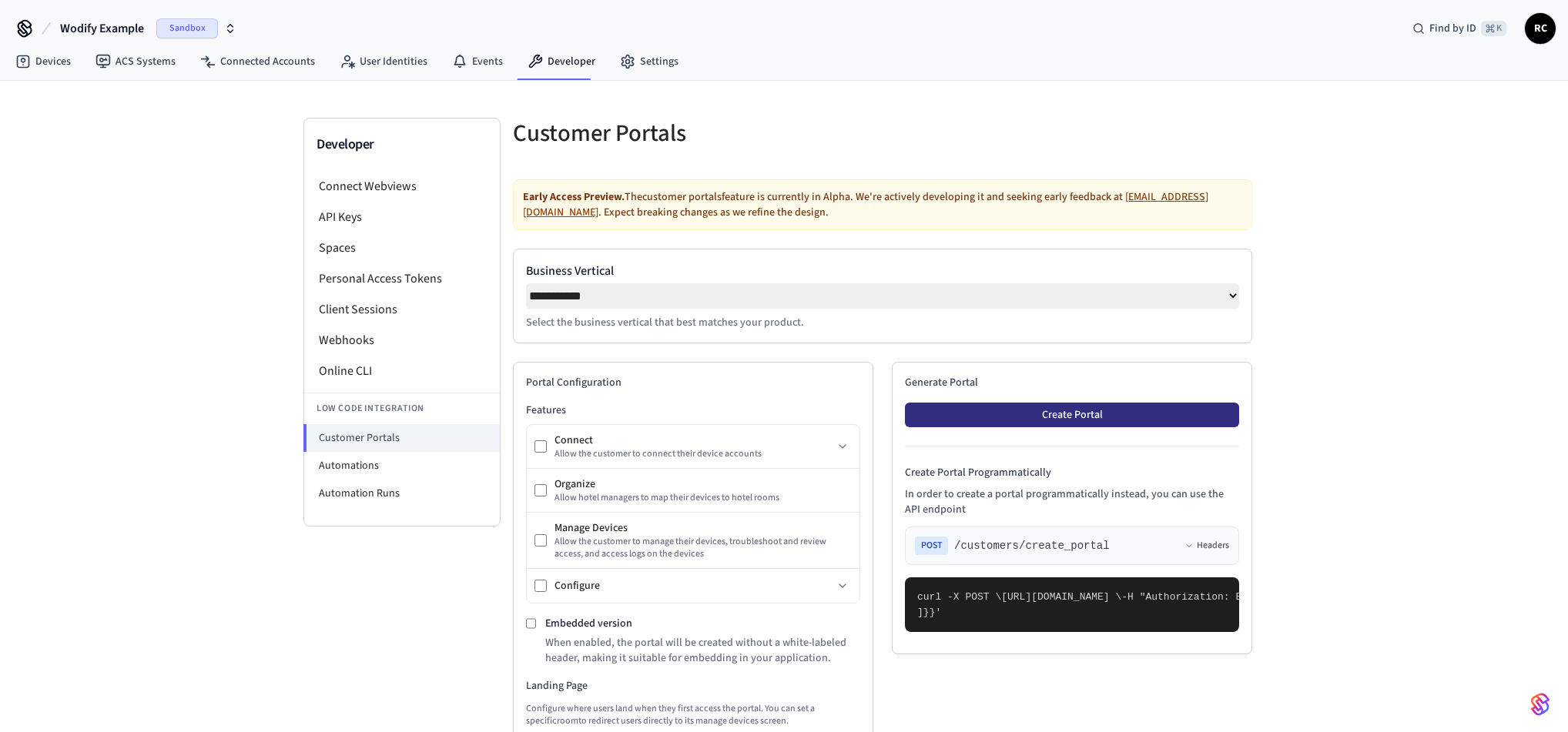
click at [1068, 415] on button "Create Portal" at bounding box center [1072, 415] width 334 height 25
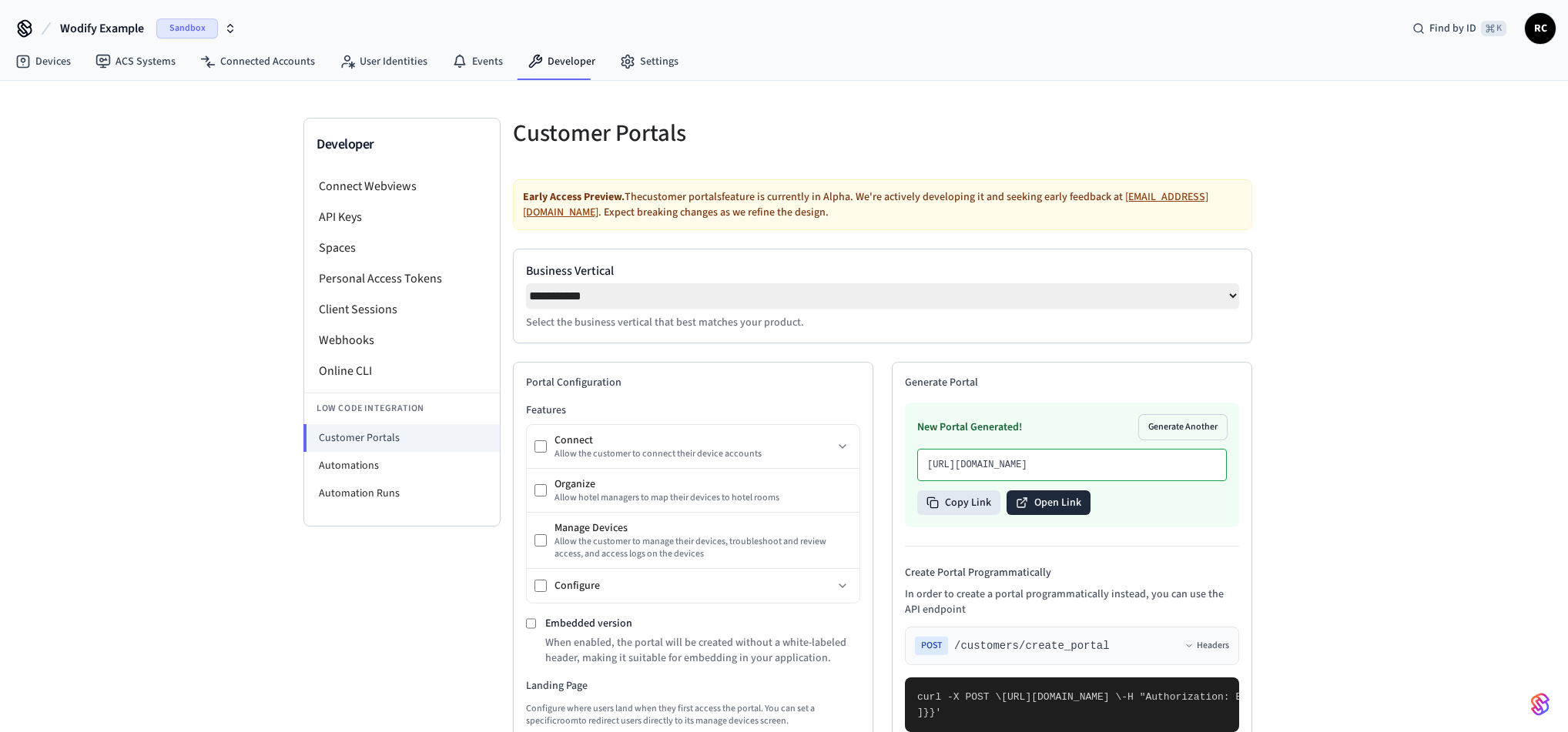
click at [1045, 515] on button "Open Link" at bounding box center [1049, 503] width 84 height 25
